Goal: Check status: Check status

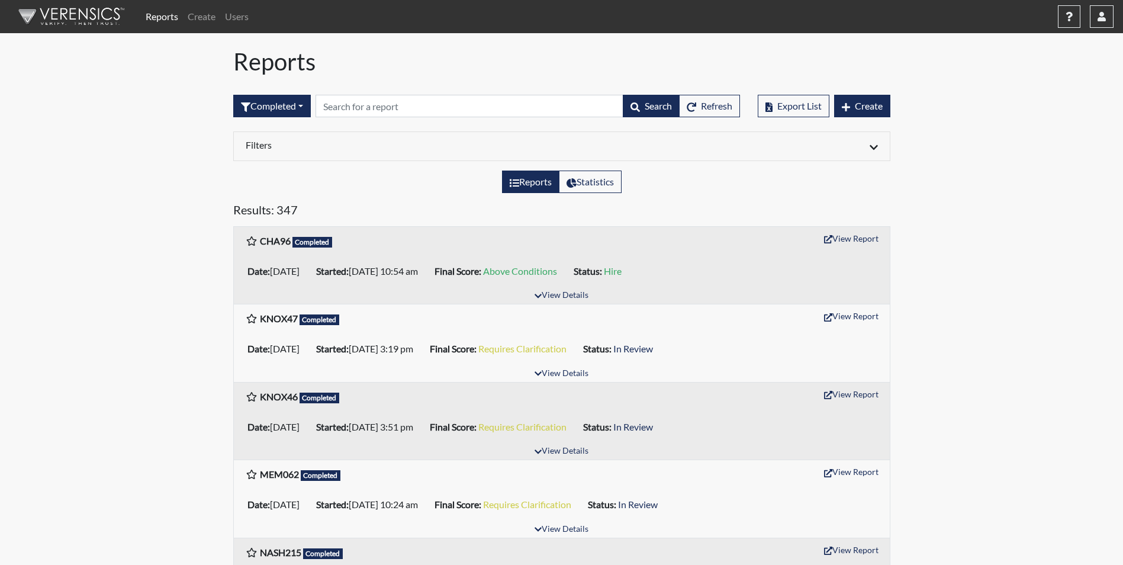
scroll to position [237, 0]
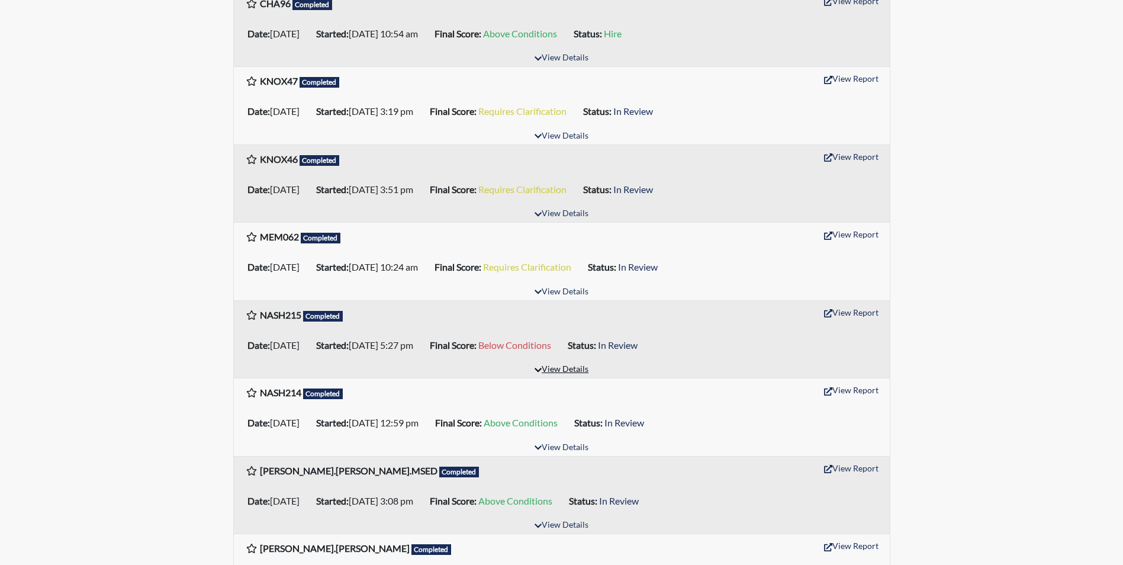
click at [560, 366] on button "View Details" at bounding box center [561, 370] width 65 height 16
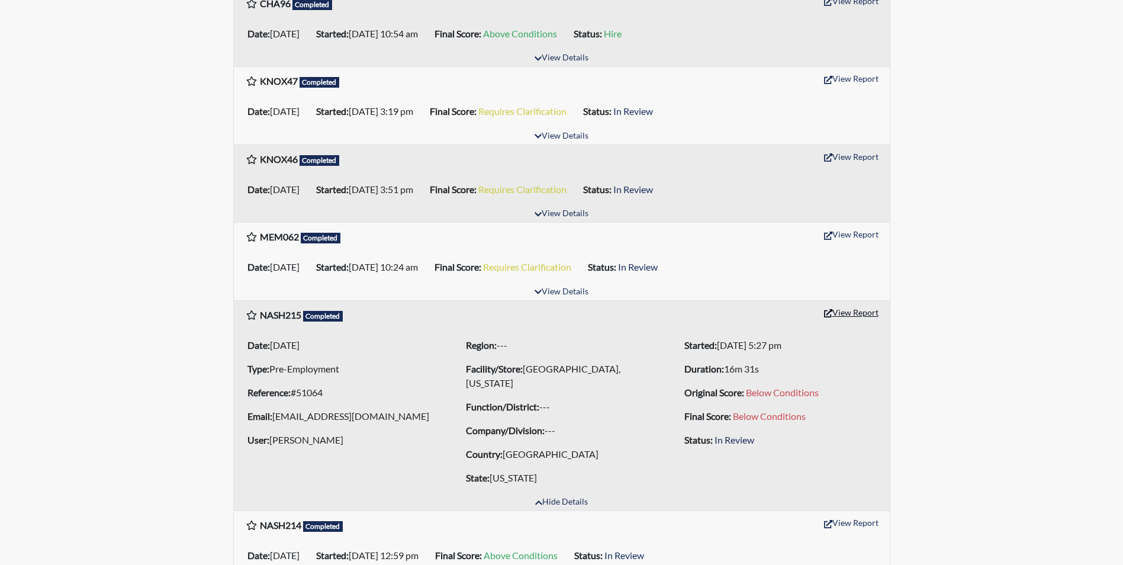
click at [846, 308] on button "View Report" at bounding box center [851, 312] width 65 height 18
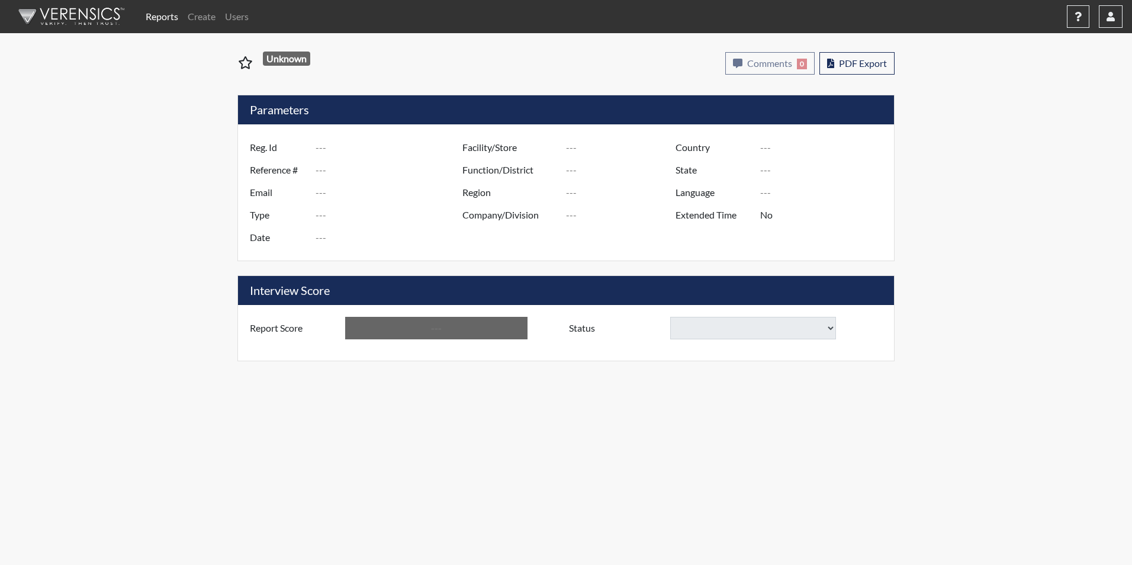
type input "NASH215"
type input "51064"
type input "[EMAIL_ADDRESS][DOMAIN_NAME]"
type input "Pre-Employment"
type input "Sep 2, 2025"
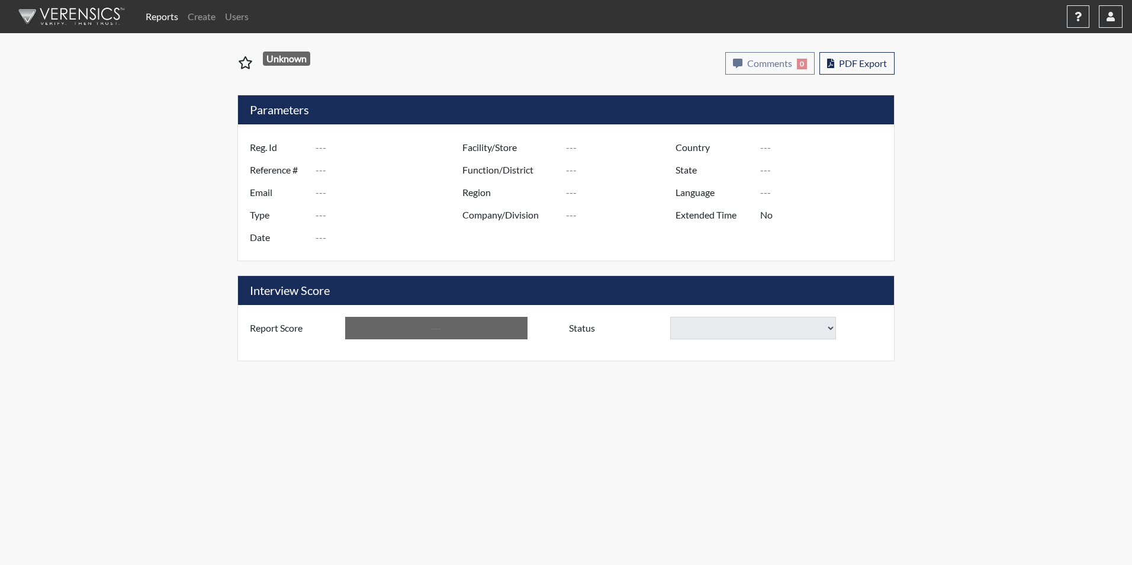
type input "[GEOGRAPHIC_DATA], [US_STATE]"
type input "[GEOGRAPHIC_DATA]"
type input "[US_STATE]"
type input "English"
type input "Below Conditions"
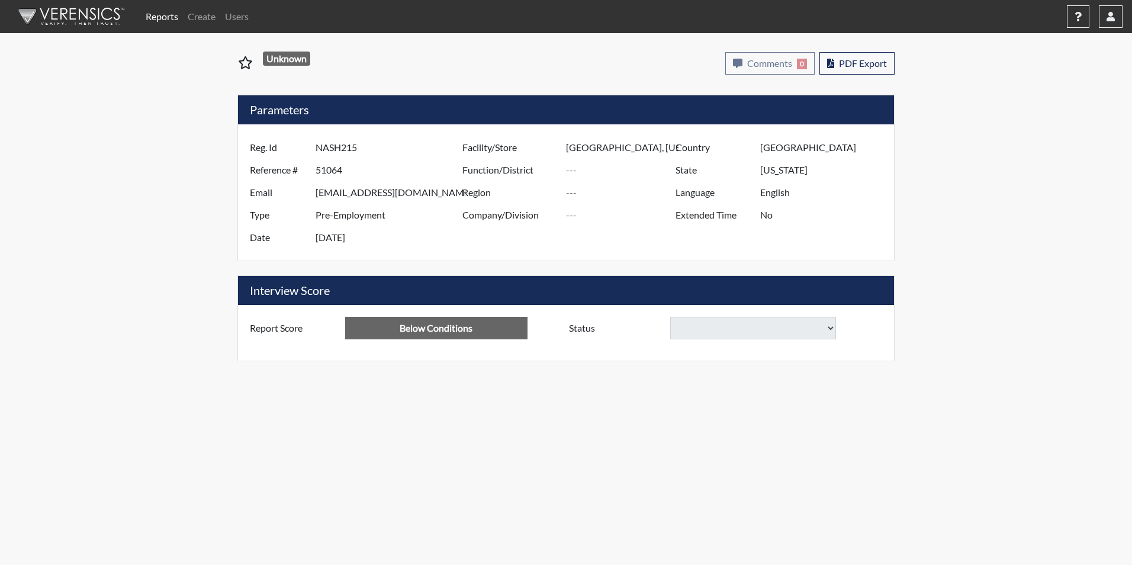
select select
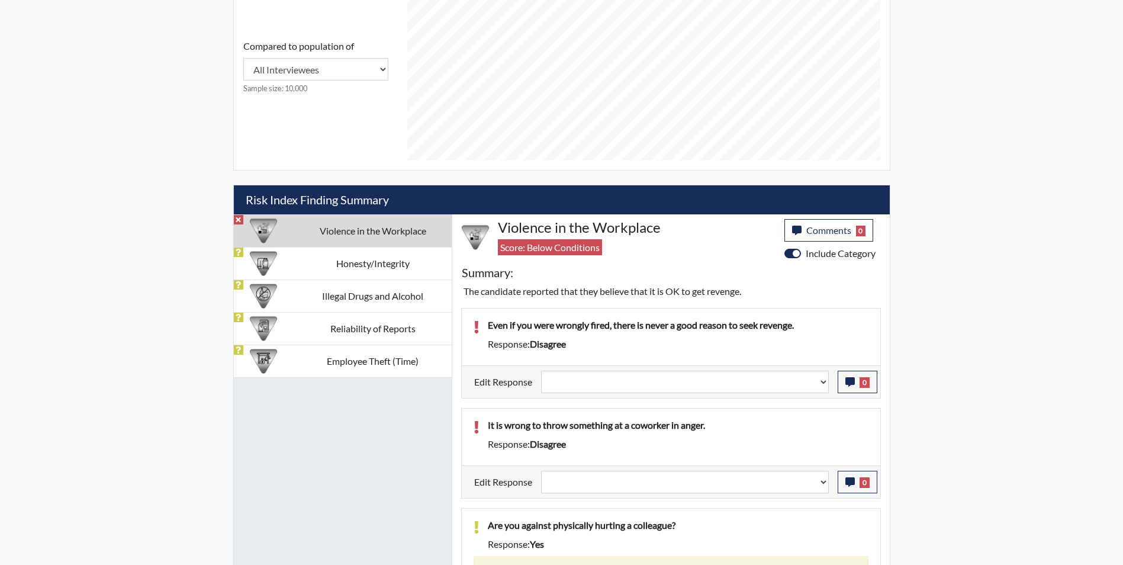
scroll to position [562, 0]
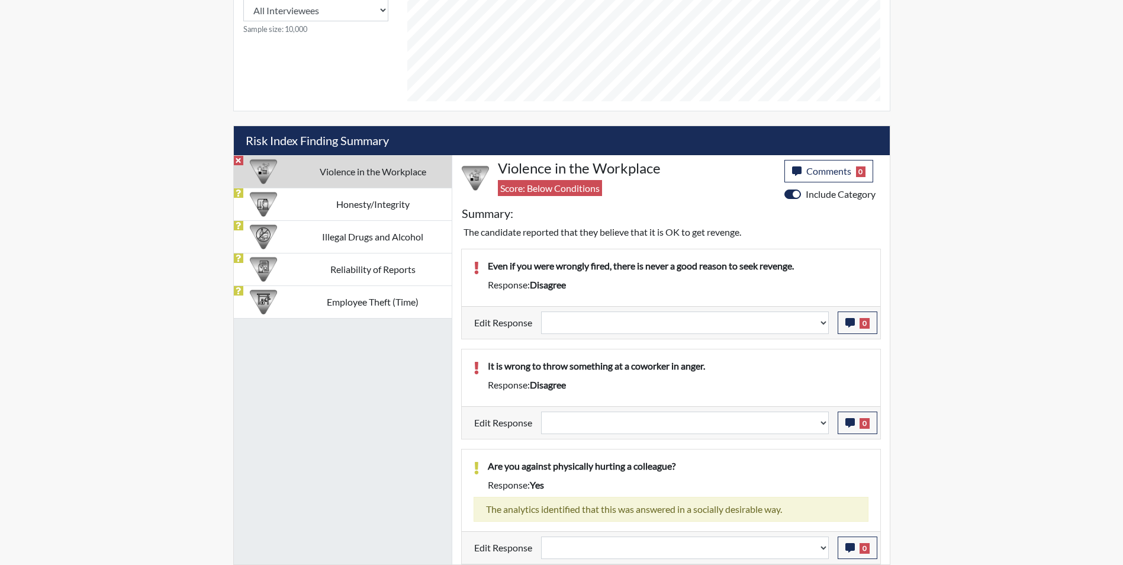
drag, startPoint x: 663, startPoint y: 308, endPoint x: 634, endPoint y: 304, distance: 29.9
drag, startPoint x: 635, startPoint y: 303, endPoint x: 618, endPoint y: 282, distance: 26.5
click at [618, 282] on div "Response: disagree" at bounding box center [678, 285] width 398 height 14
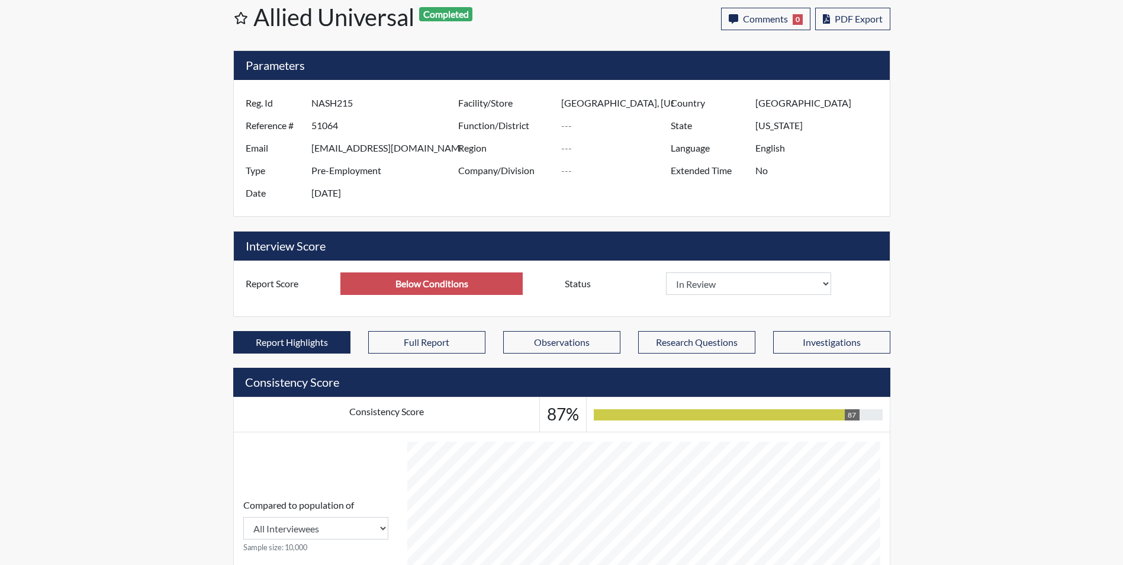
scroll to position [0, 0]
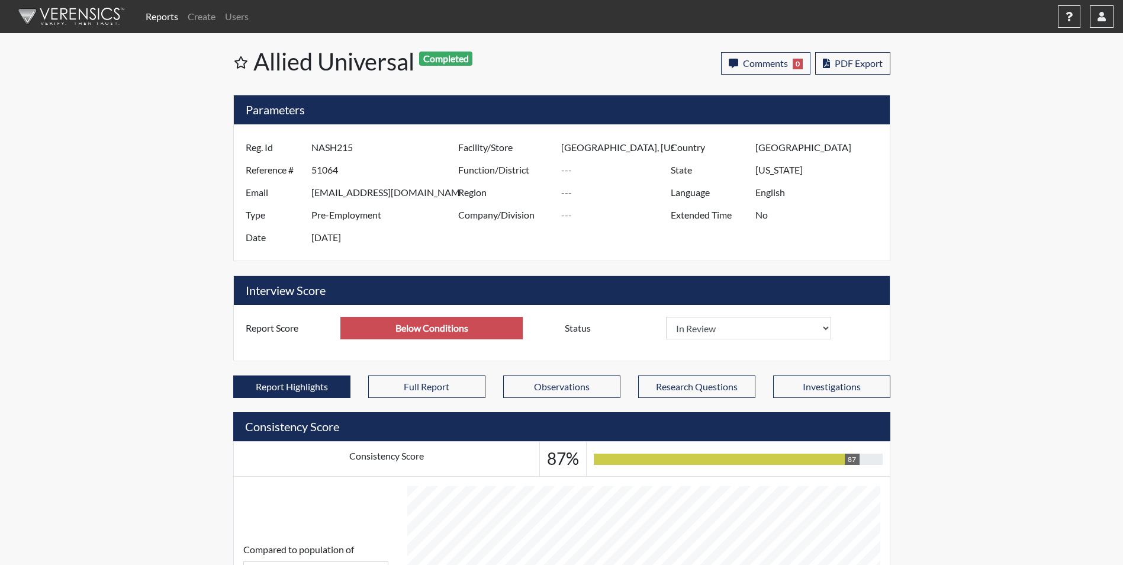
select select
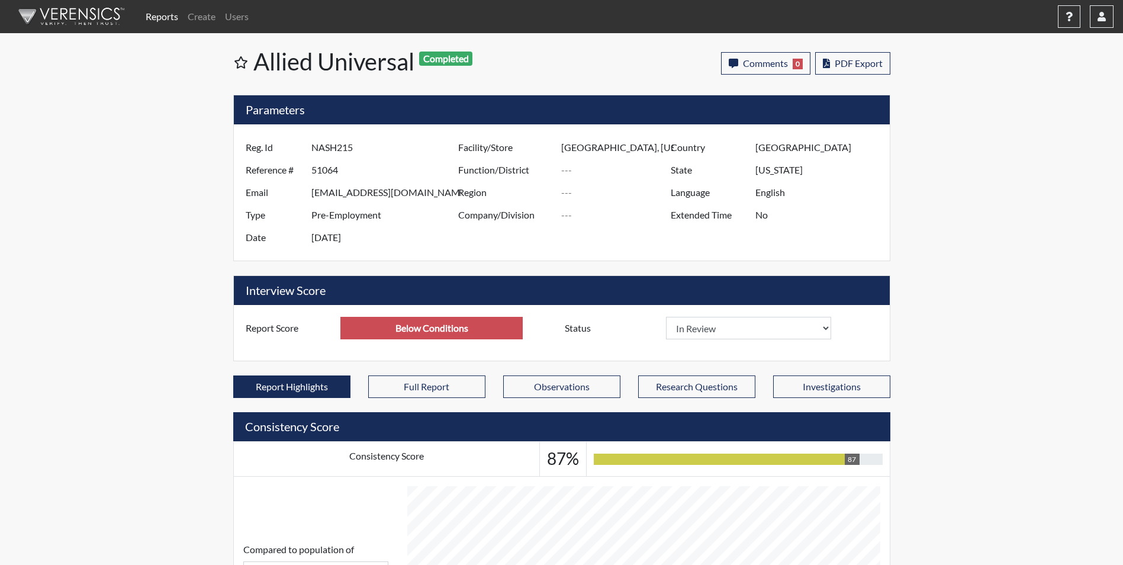
select select
